Goal: Information Seeking & Learning: Learn about a topic

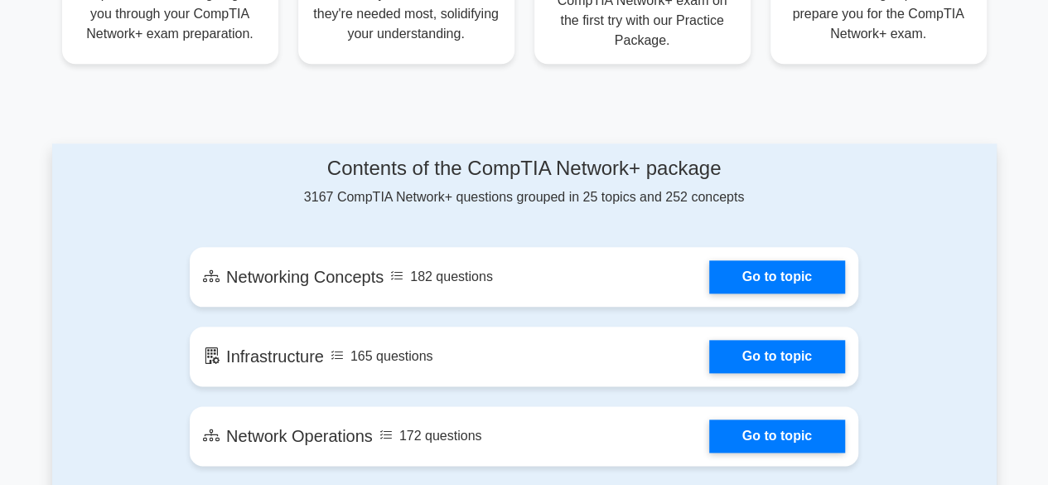
scroll to position [745, 0]
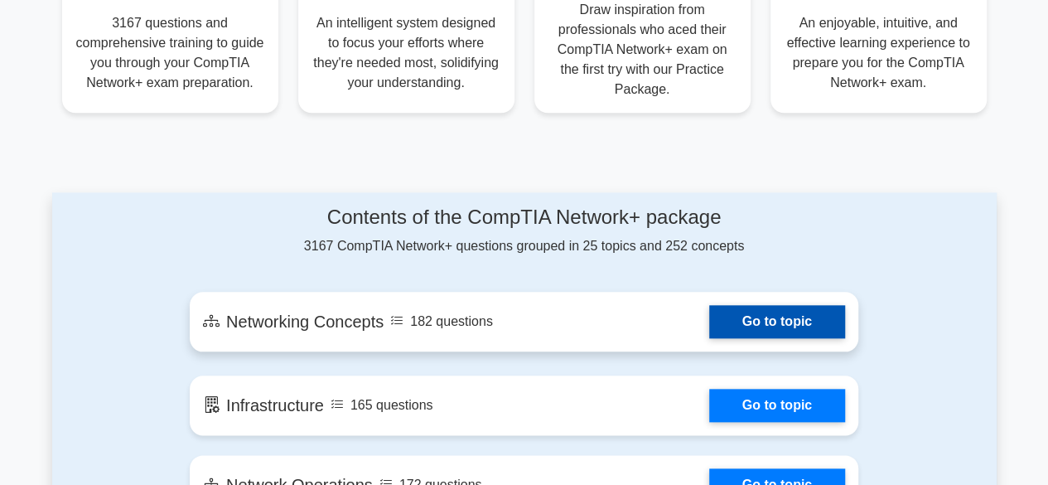
click at [749, 323] on link "Go to topic" at bounding box center [777, 321] width 136 height 33
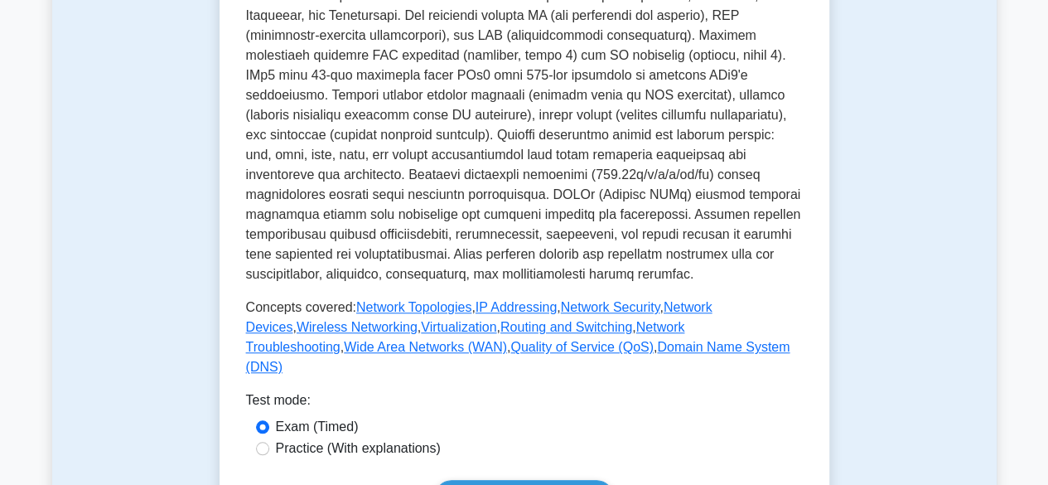
scroll to position [663, 0]
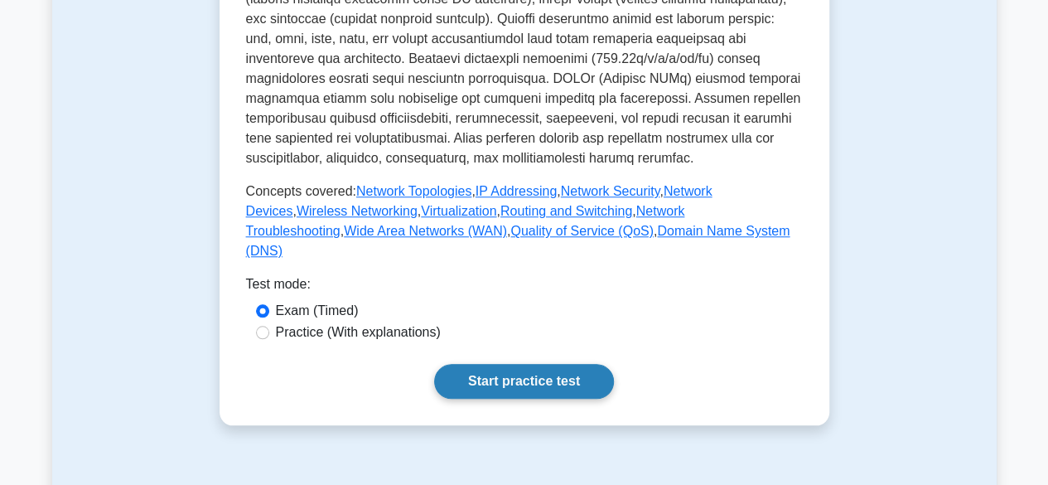
click at [539, 398] on link "Start practice test" at bounding box center [524, 381] width 180 height 35
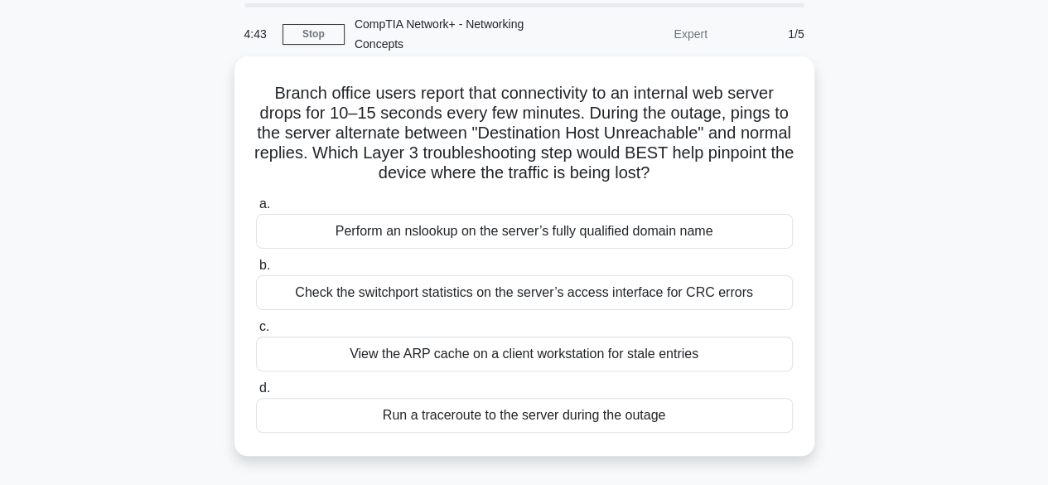
scroll to position [83, 0]
